Goal: Information Seeking & Learning: Learn about a topic

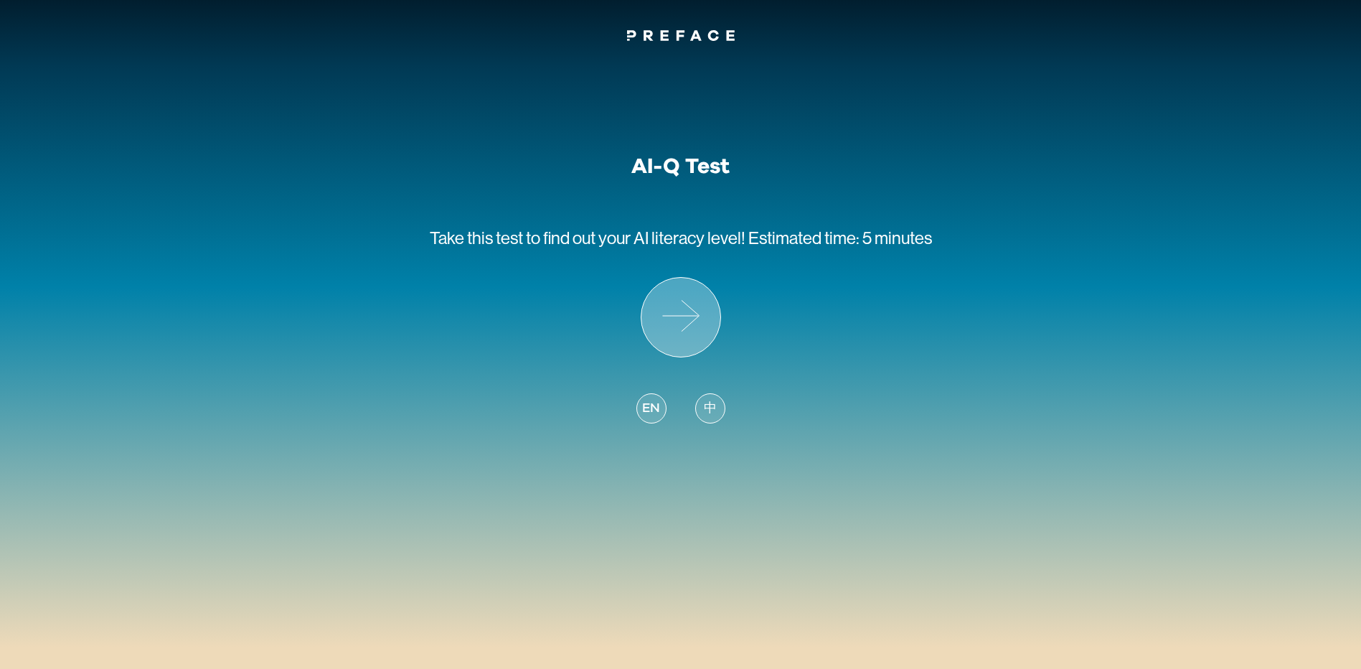
click at [680, 306] on icon at bounding box center [680, 317] width 79 height 79
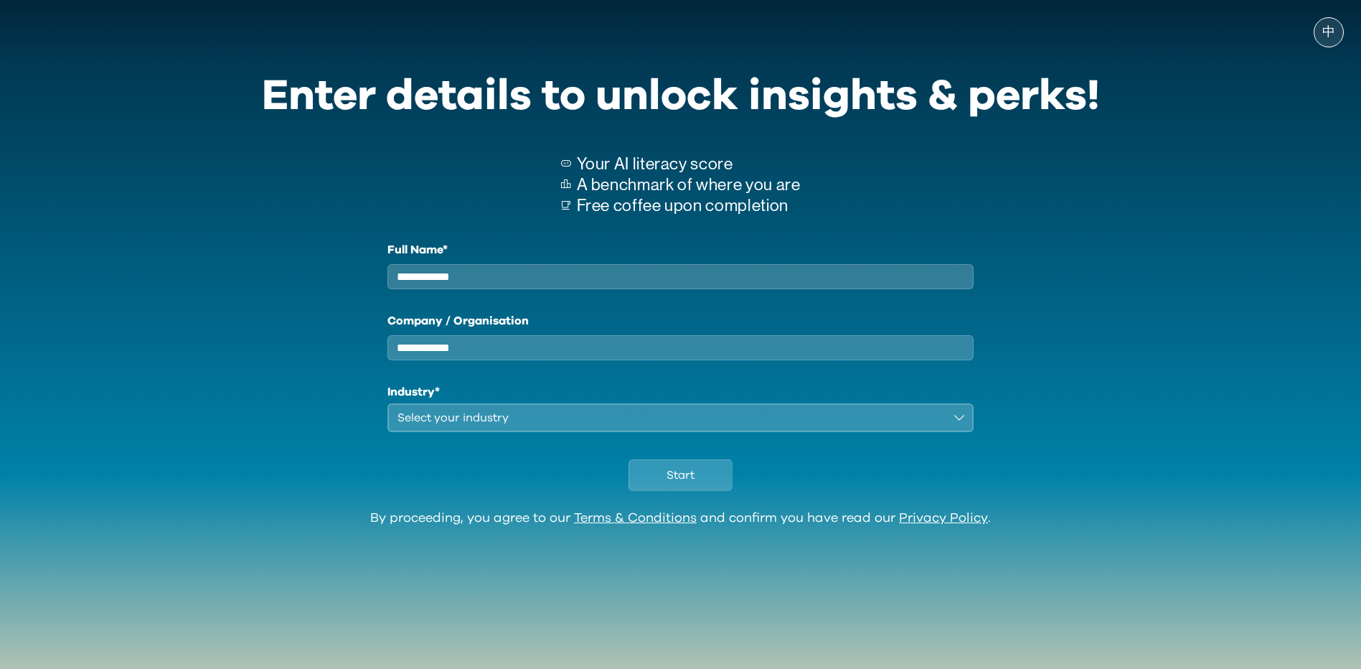
click at [684, 266] on input "Full Name*" at bounding box center [680, 276] width 587 height 25
type input "*"
click at [634, 432] on button "Select your industry" at bounding box center [680, 417] width 587 height 29
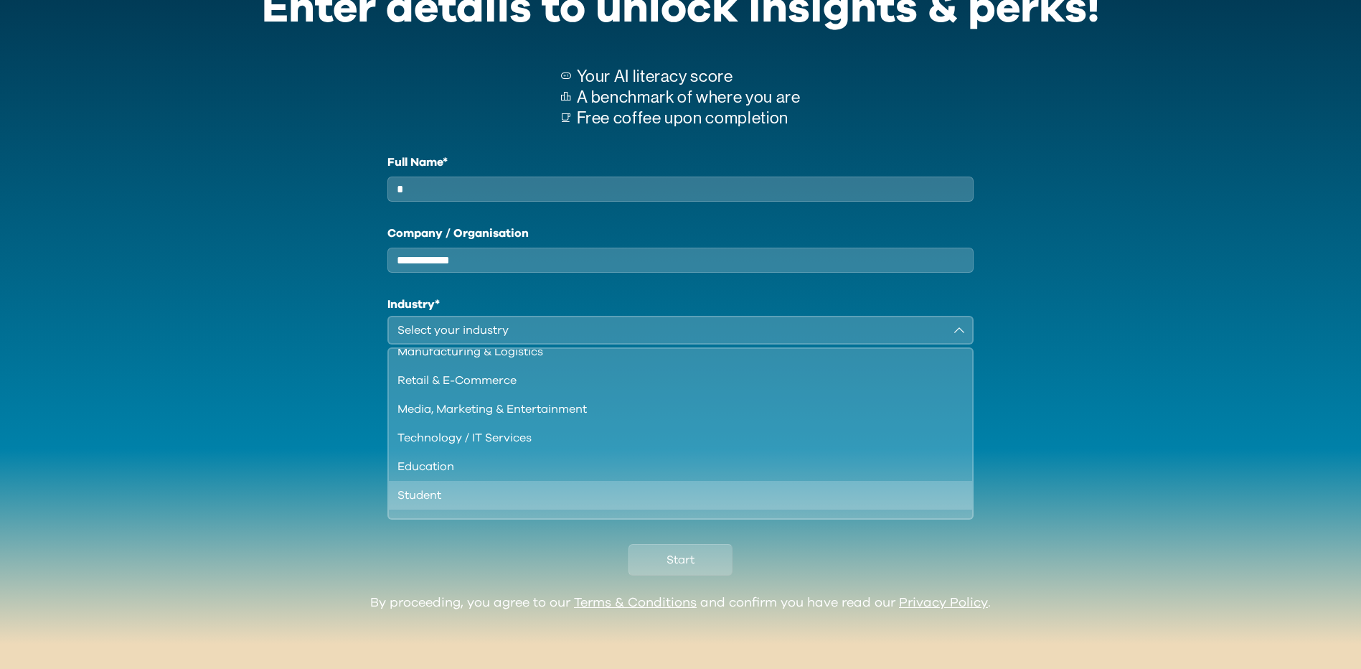
scroll to position [123, 0]
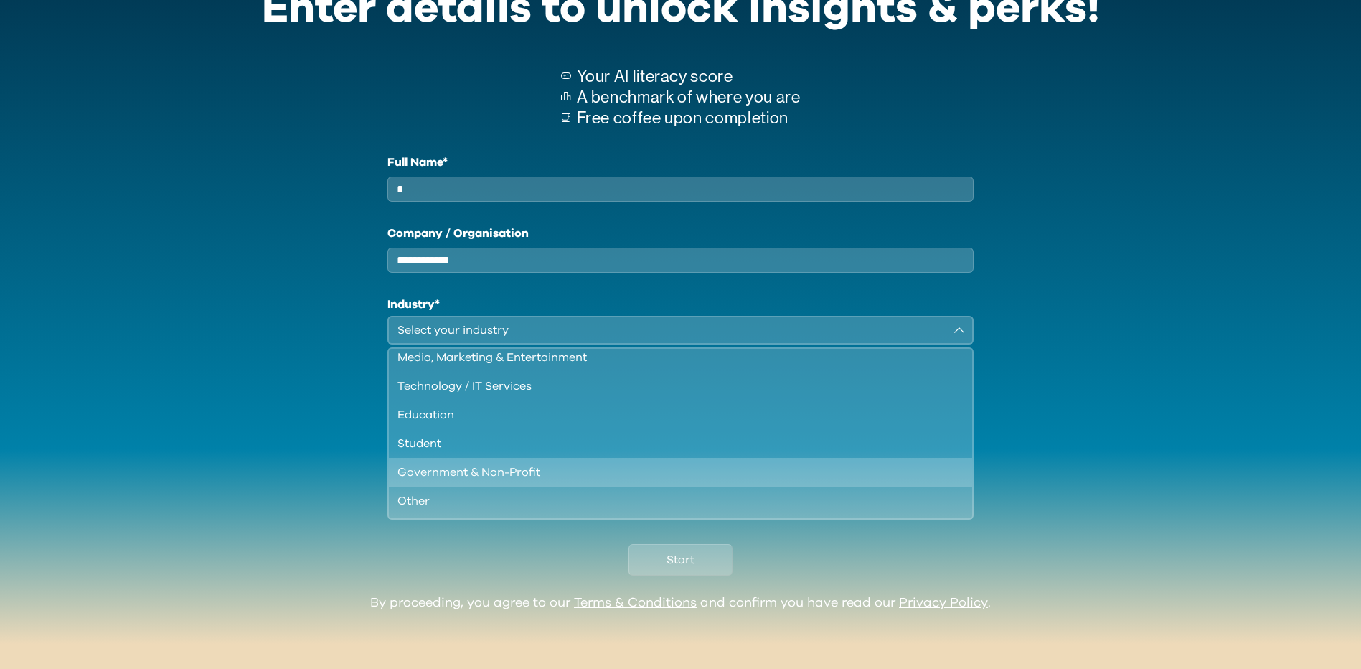
click at [511, 477] on div "Government & Non-Profit" at bounding box center [671, 471] width 549 height 17
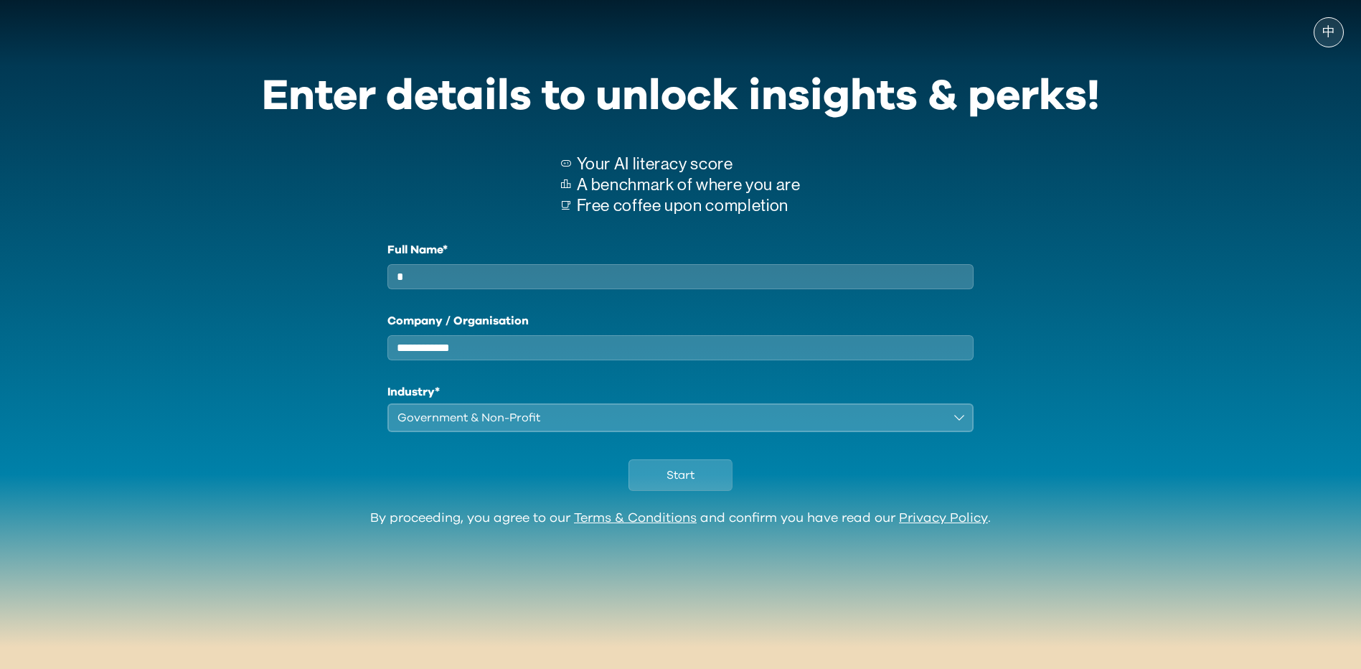
scroll to position [0, 0]
click at [686, 481] on span "Start" at bounding box center [680, 474] width 28 height 17
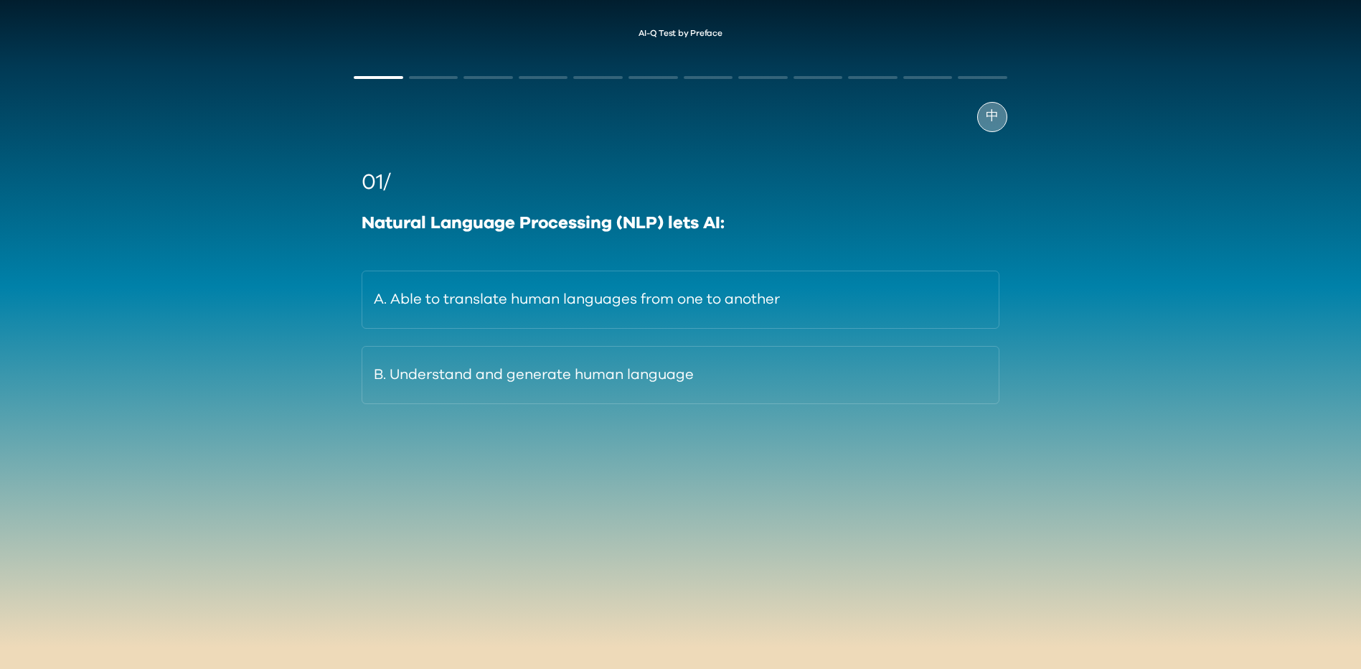
click at [989, 118] on span "中" at bounding box center [992, 116] width 13 height 19
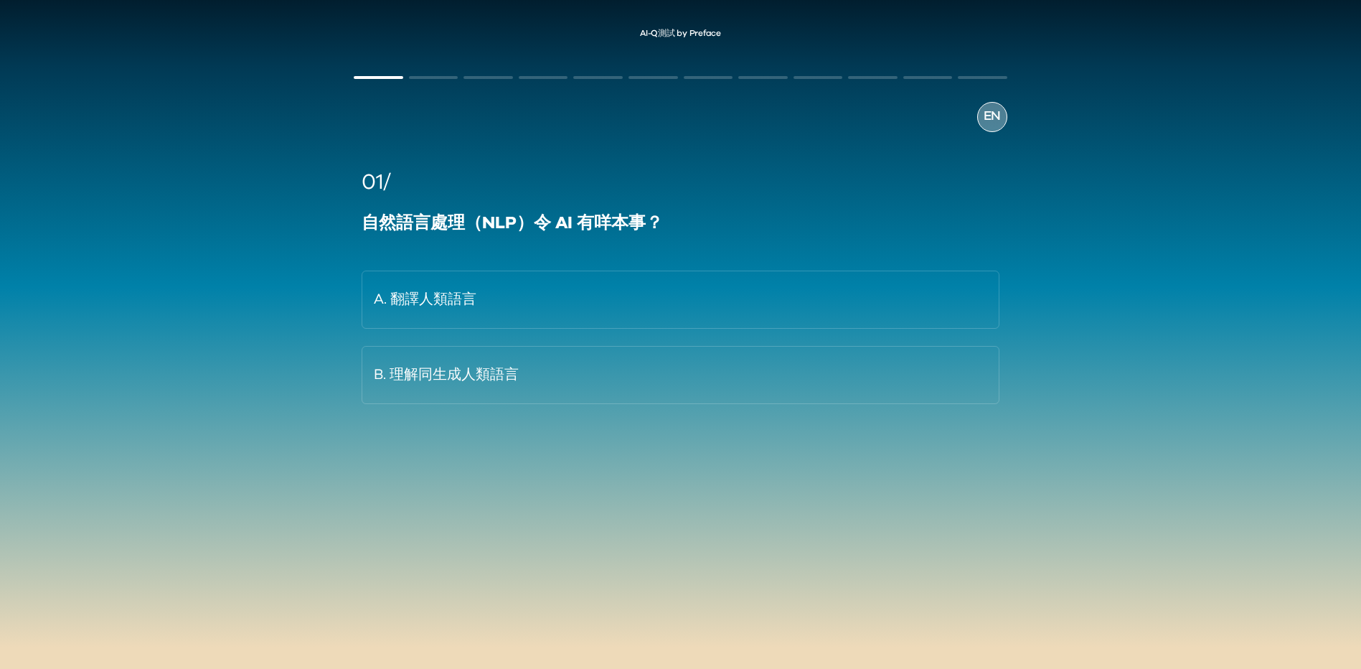
click at [989, 118] on span "EN" at bounding box center [991, 116] width 17 height 19
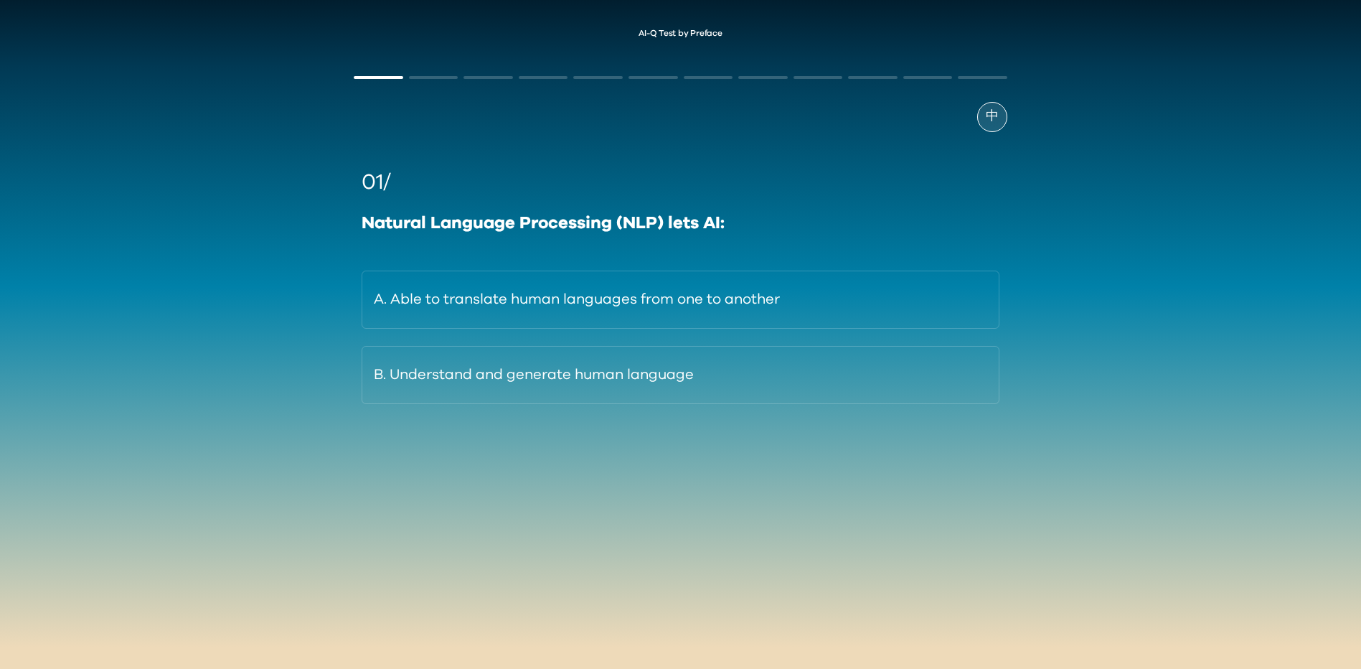
click at [989, 118] on span "中" at bounding box center [992, 116] width 13 height 19
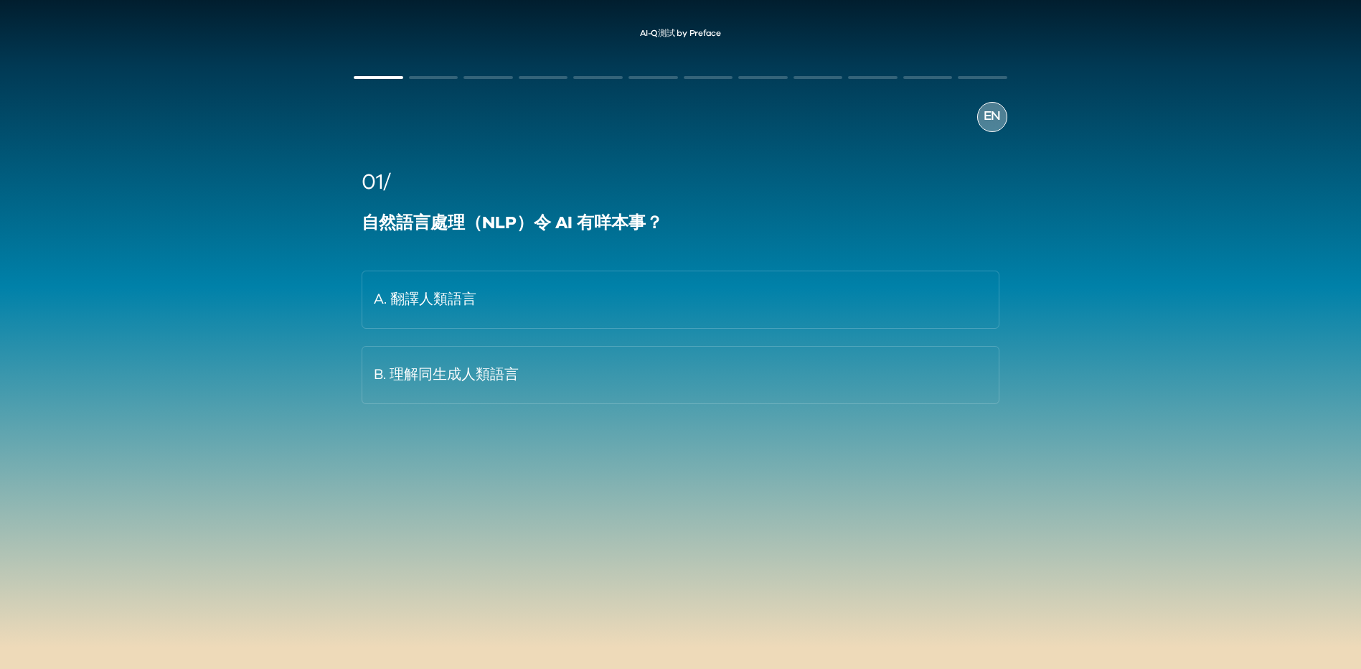
click at [989, 118] on span "EN" at bounding box center [991, 116] width 17 height 19
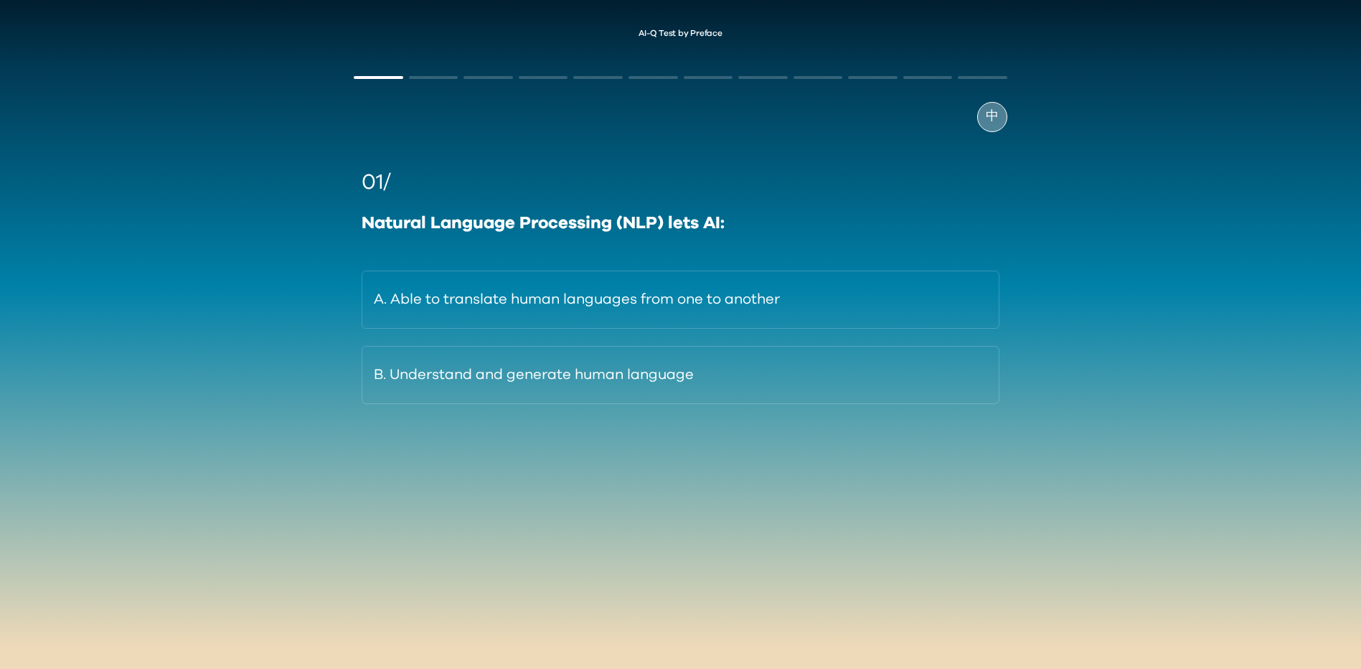
click at [989, 118] on span "中" at bounding box center [992, 116] width 13 height 19
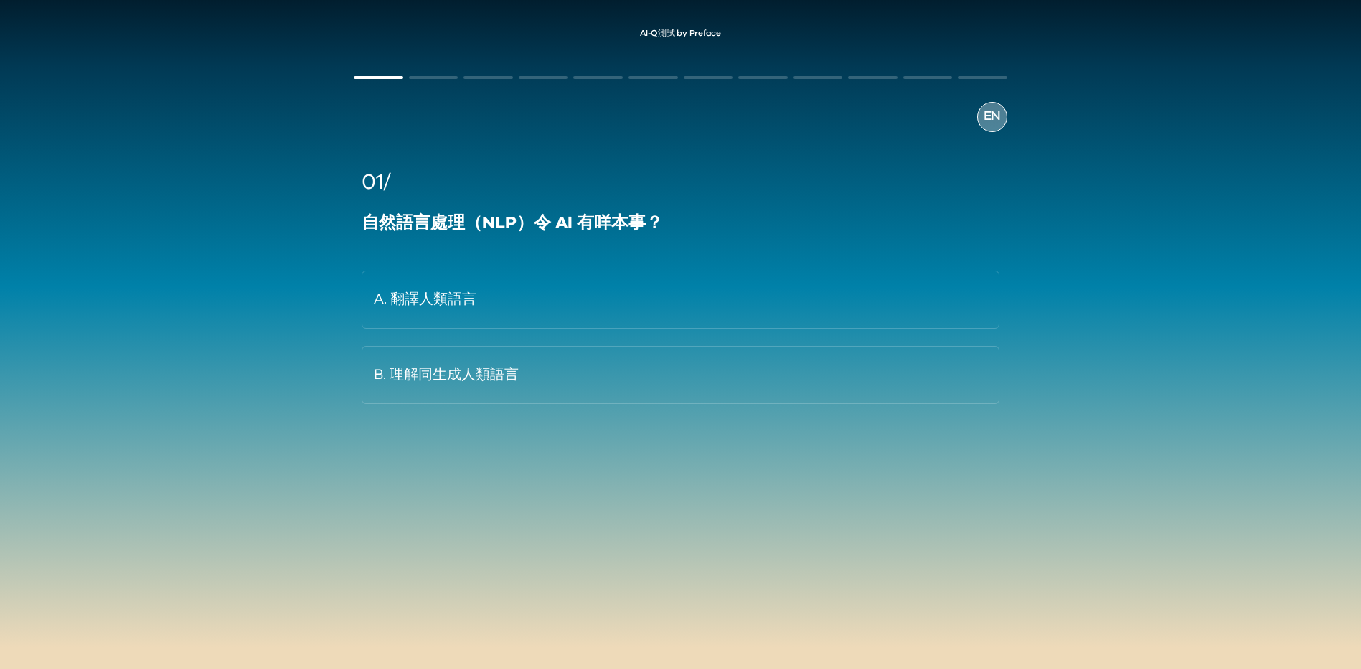
click at [989, 118] on span "EN" at bounding box center [991, 116] width 17 height 19
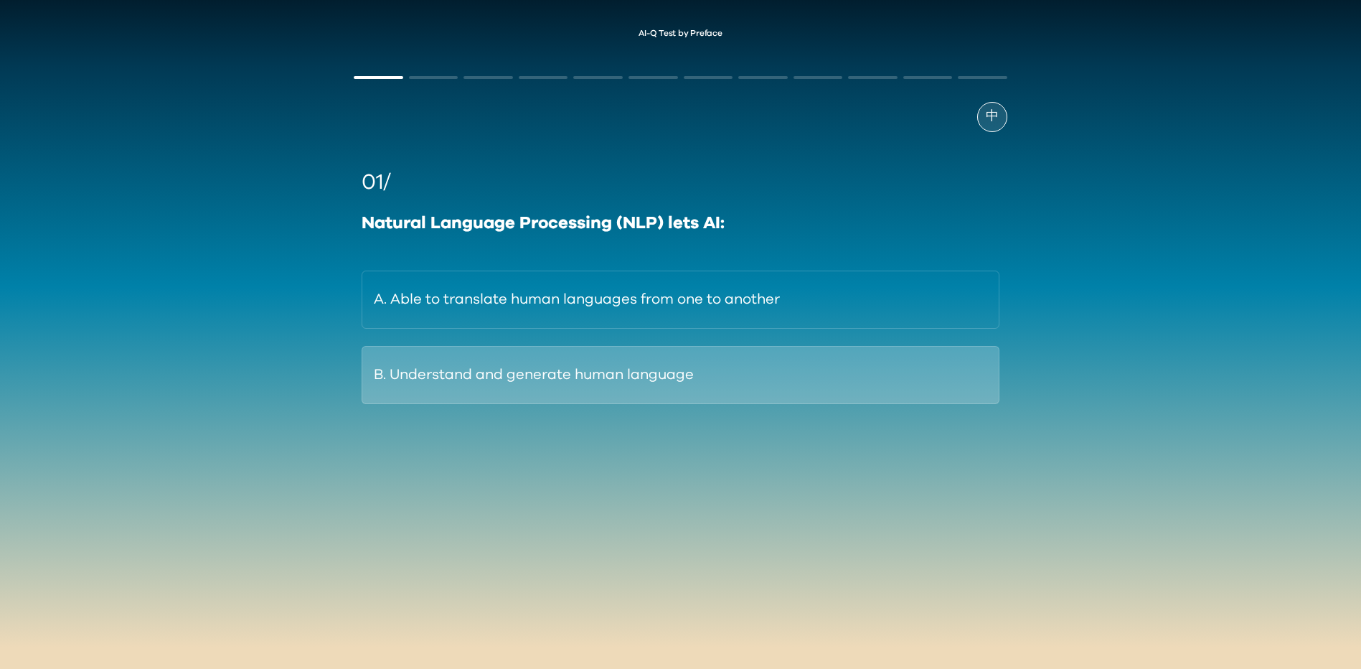
click at [549, 384] on button "B. Understand and generate human language" at bounding box center [680, 375] width 637 height 58
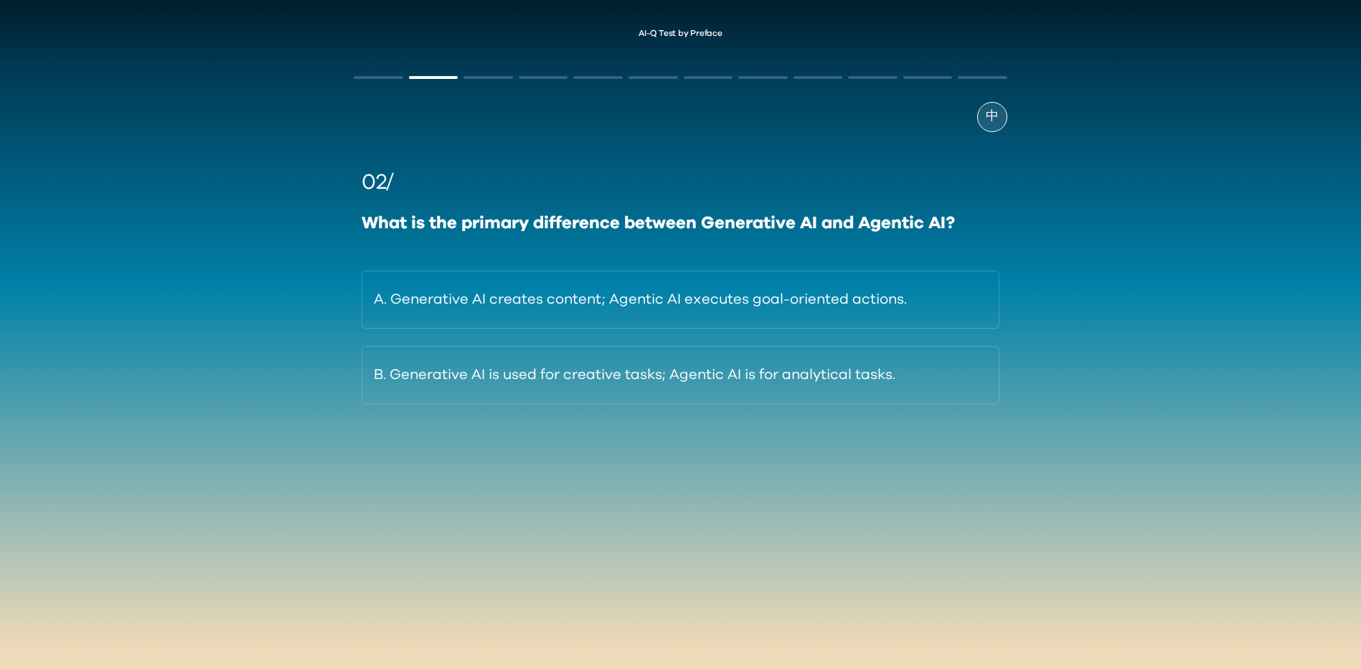
click at [891, 227] on div "What is the primary difference between Generative AI and Agentic AI?" at bounding box center [680, 223] width 637 height 26
copy div "Agentic"
click at [688, 188] on div "02/" at bounding box center [680, 182] width 637 height 32
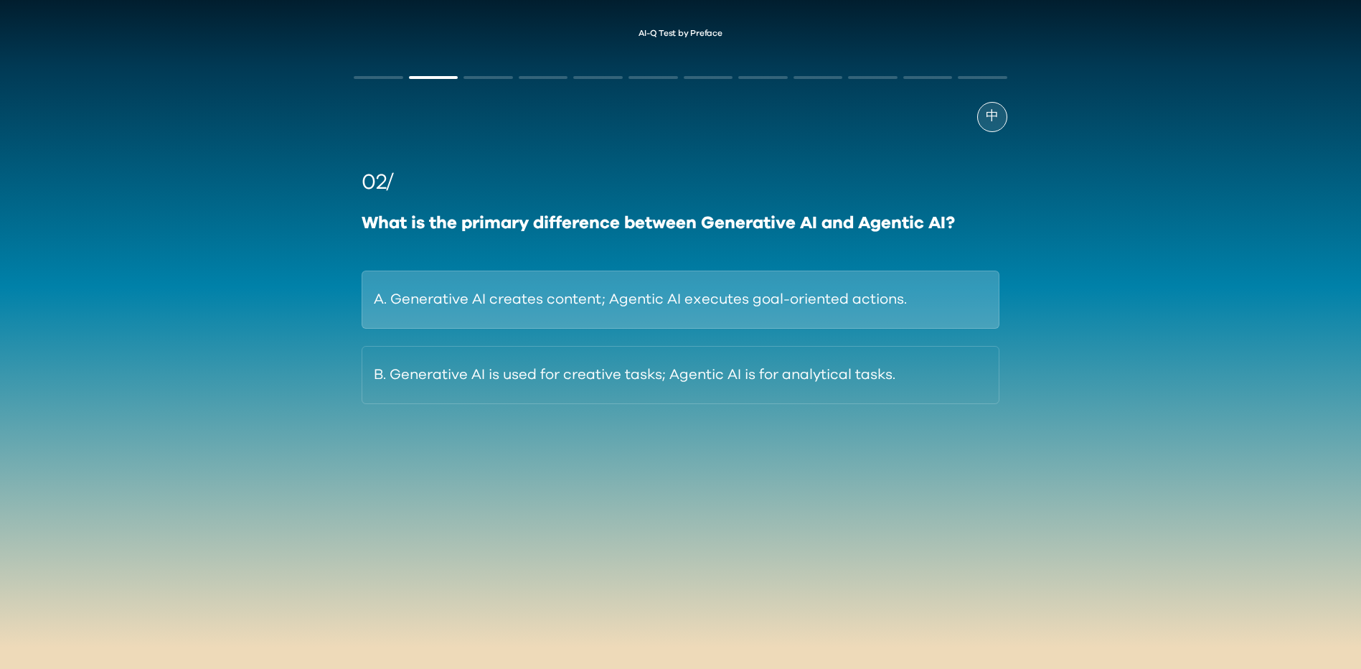
click at [593, 303] on button "A. Generative AI creates content; Agentic AI executes goal-oriented actions." at bounding box center [680, 299] width 637 height 58
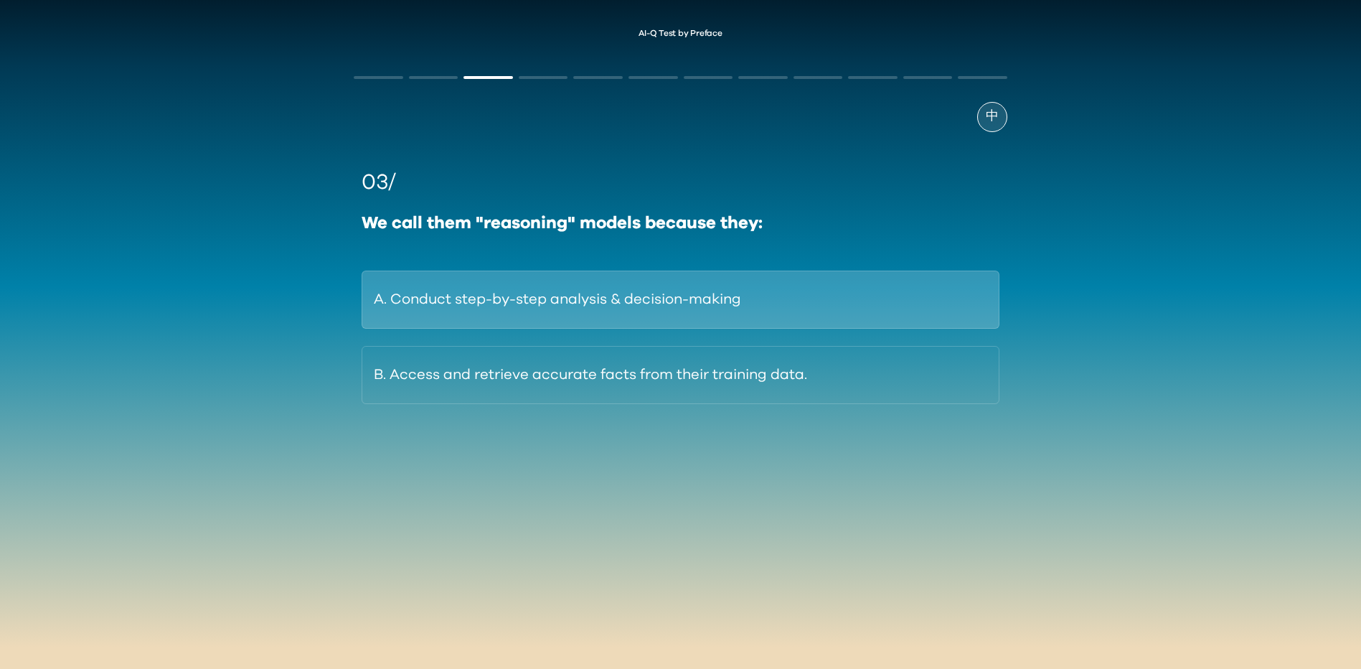
click at [644, 291] on button "A. Conduct step-by-step analysis & decision-making" at bounding box center [680, 299] width 637 height 58
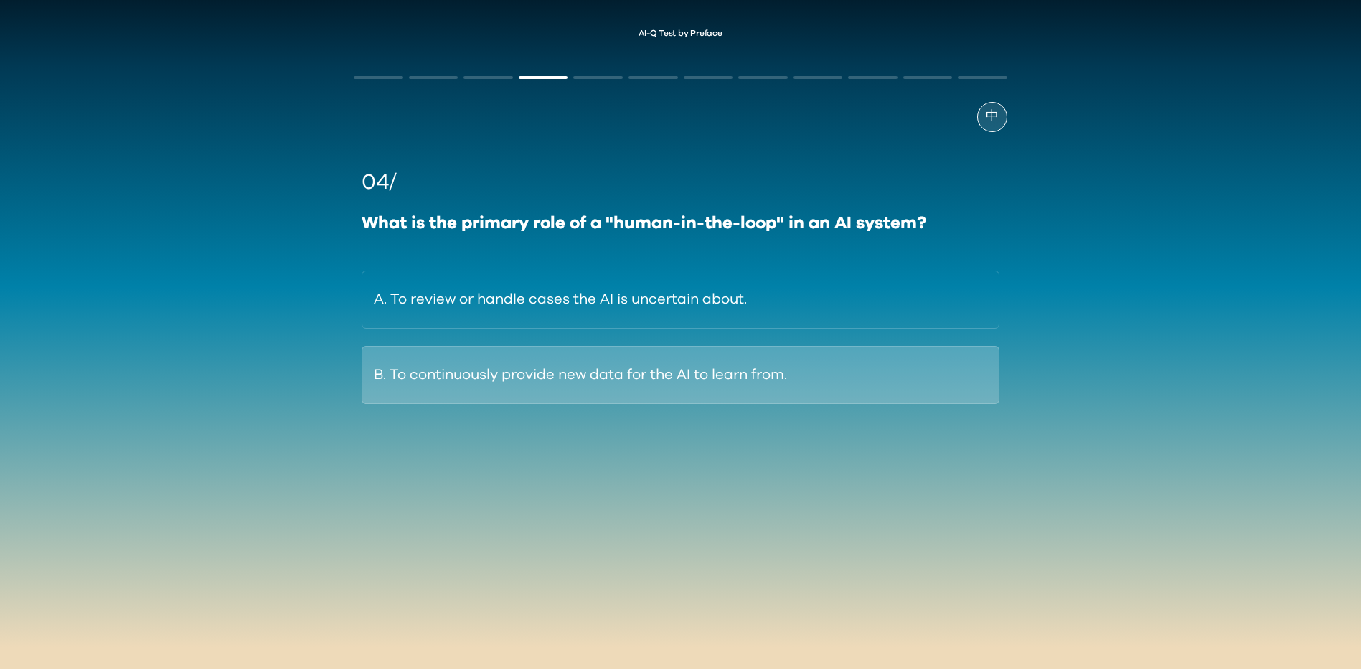
click at [610, 374] on button "B. To continuously provide new data for the AI to learn from." at bounding box center [680, 375] width 637 height 58
click at [617, 370] on button "B. ChatGPT-4o = general-purpose AI; DeepSeek-R1 = deep reasoning" at bounding box center [680, 375] width 637 height 58
click at [578, 394] on button "B. Run AI tasks without requiring an internet connection." at bounding box center [680, 375] width 637 height 58
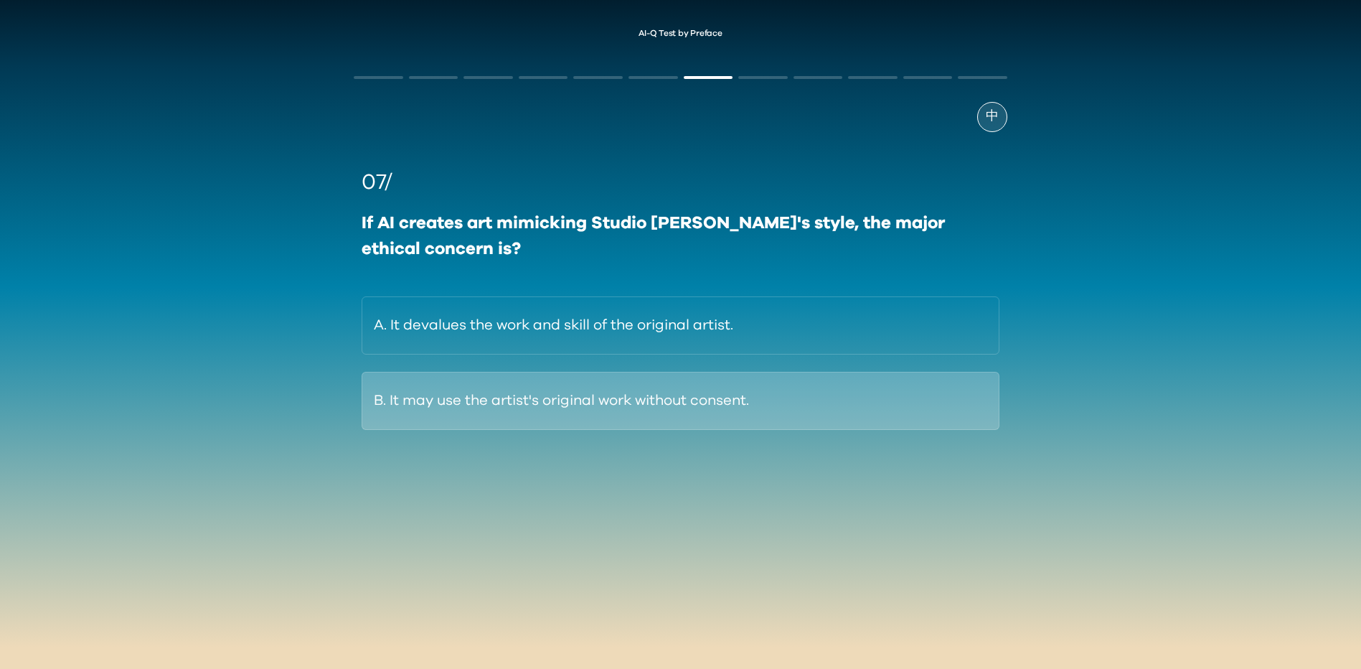
click at [587, 405] on button "B. It may use the artist's original work without consent." at bounding box center [680, 401] width 637 height 58
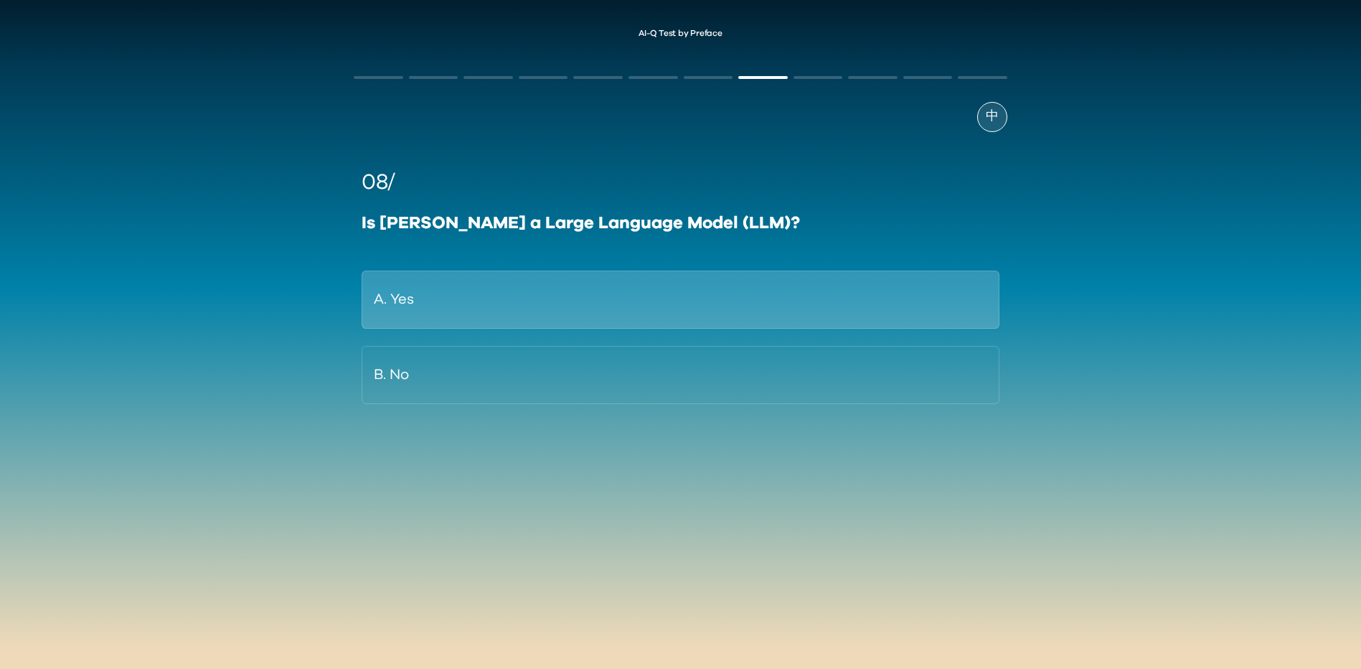
click at [595, 297] on button "A. Yes" at bounding box center [680, 299] width 637 height 58
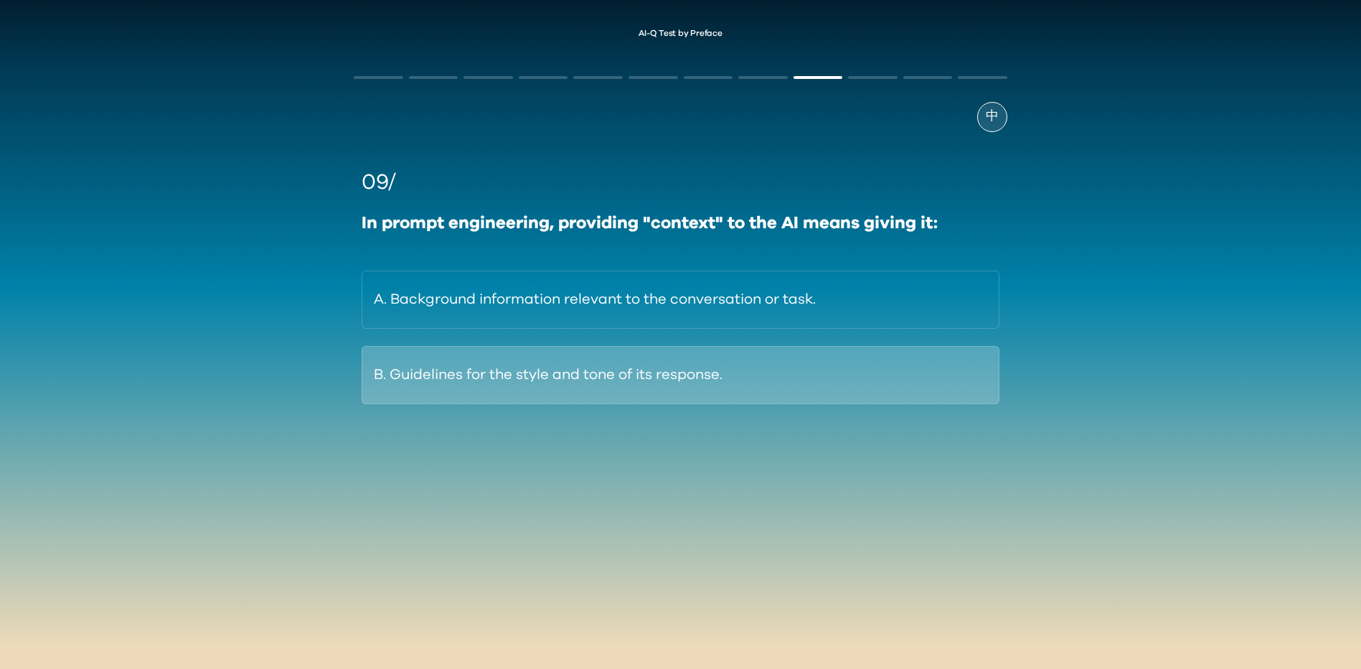
click at [613, 379] on button "B. Guidelines for the style and tone of its response." at bounding box center [680, 375] width 637 height 58
click at [622, 355] on button "B. By training on massive datasets of math problems." at bounding box center [680, 375] width 637 height 58
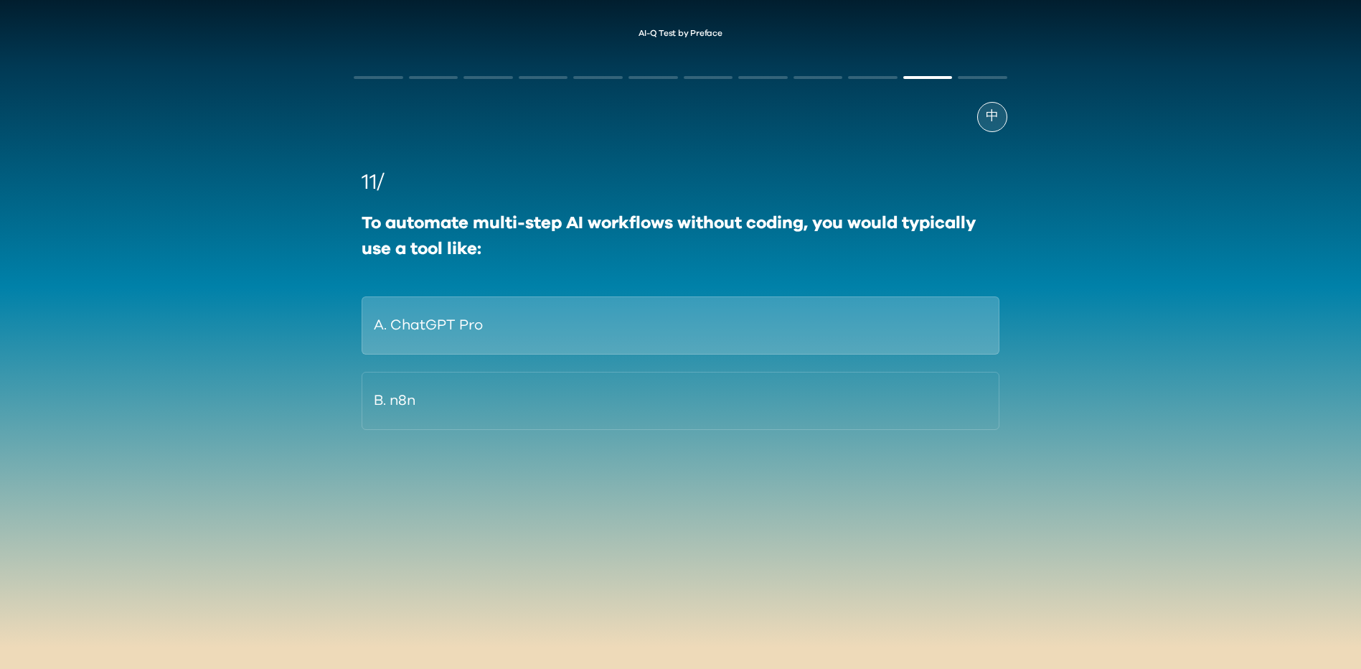
click at [623, 333] on button "A. ChatGPT Pro" at bounding box center [680, 325] width 637 height 58
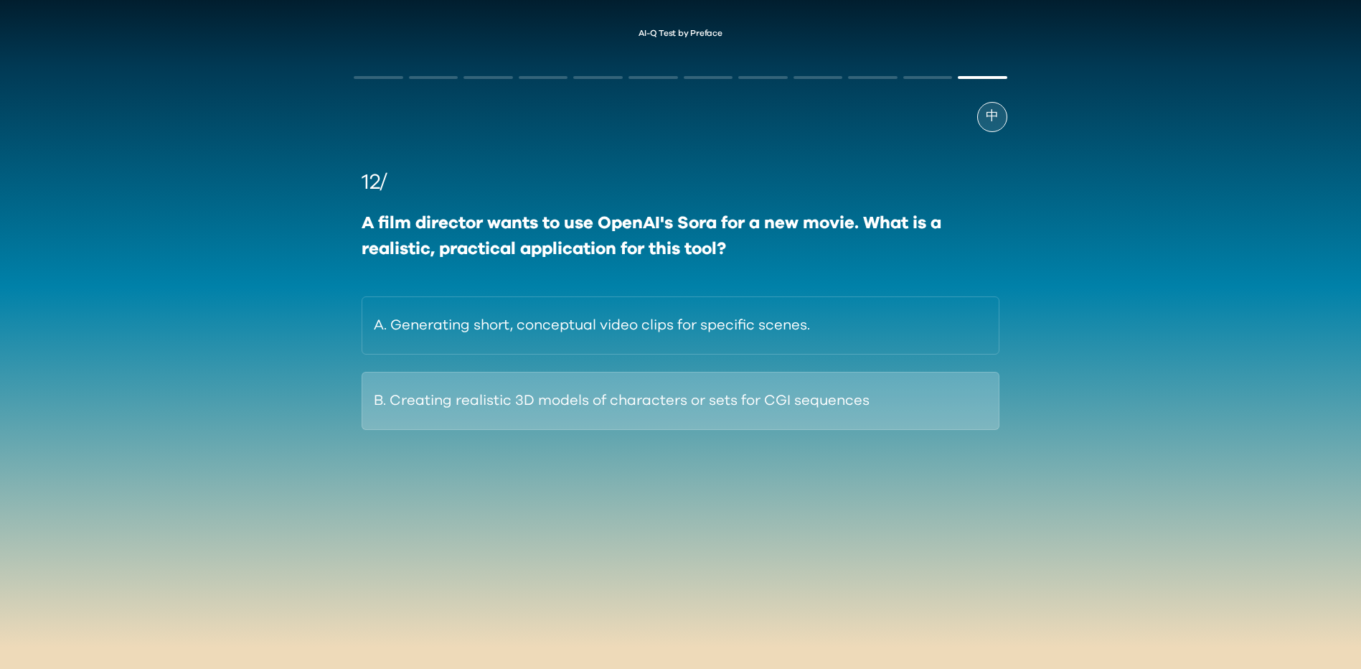
click at [592, 425] on button "B. Creating realistic 3D models of characters or sets for CGI sequences" at bounding box center [680, 401] width 637 height 58
